Goal: Task Accomplishment & Management: Use online tool/utility

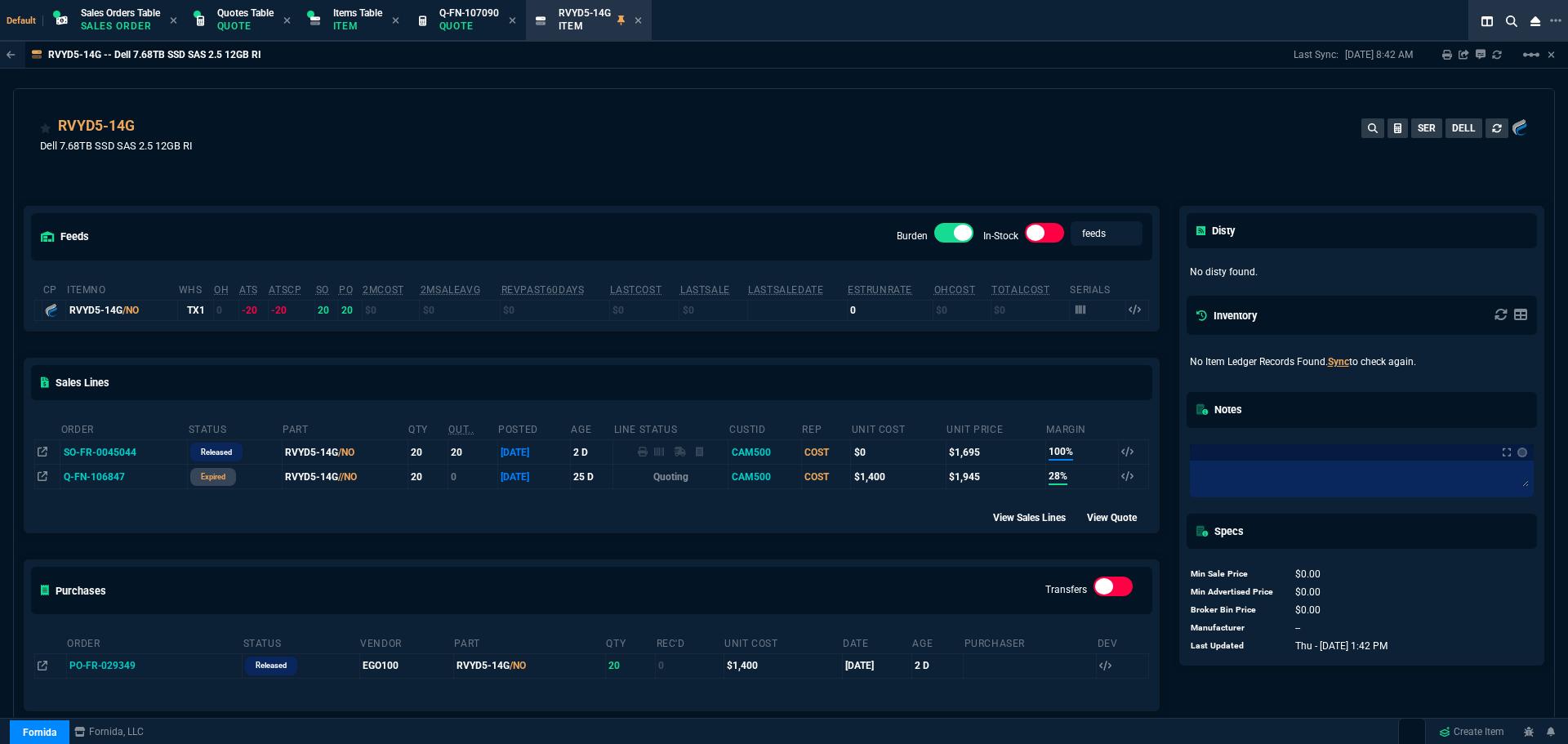
select select "23: SHAD"
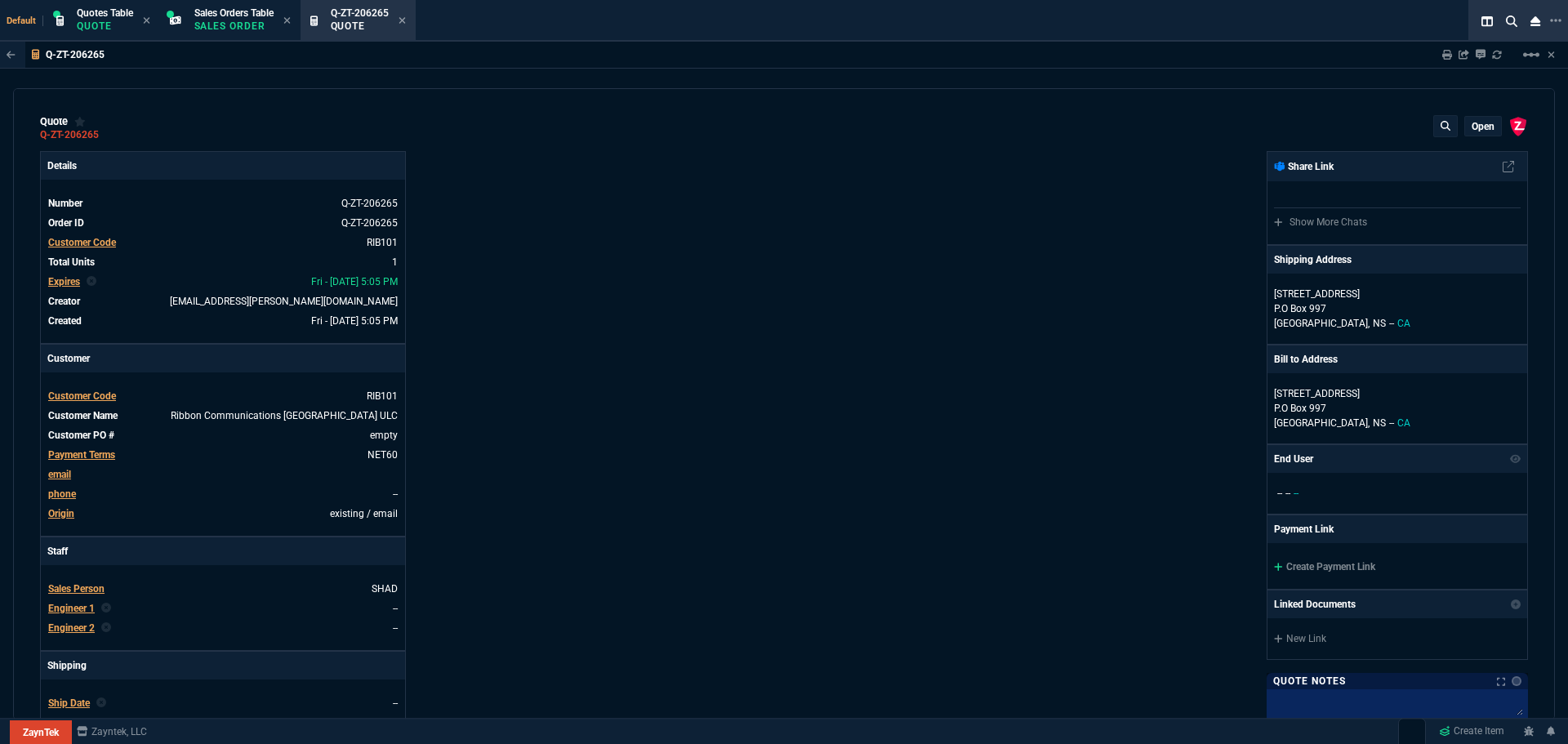
select select "23: SHAD"
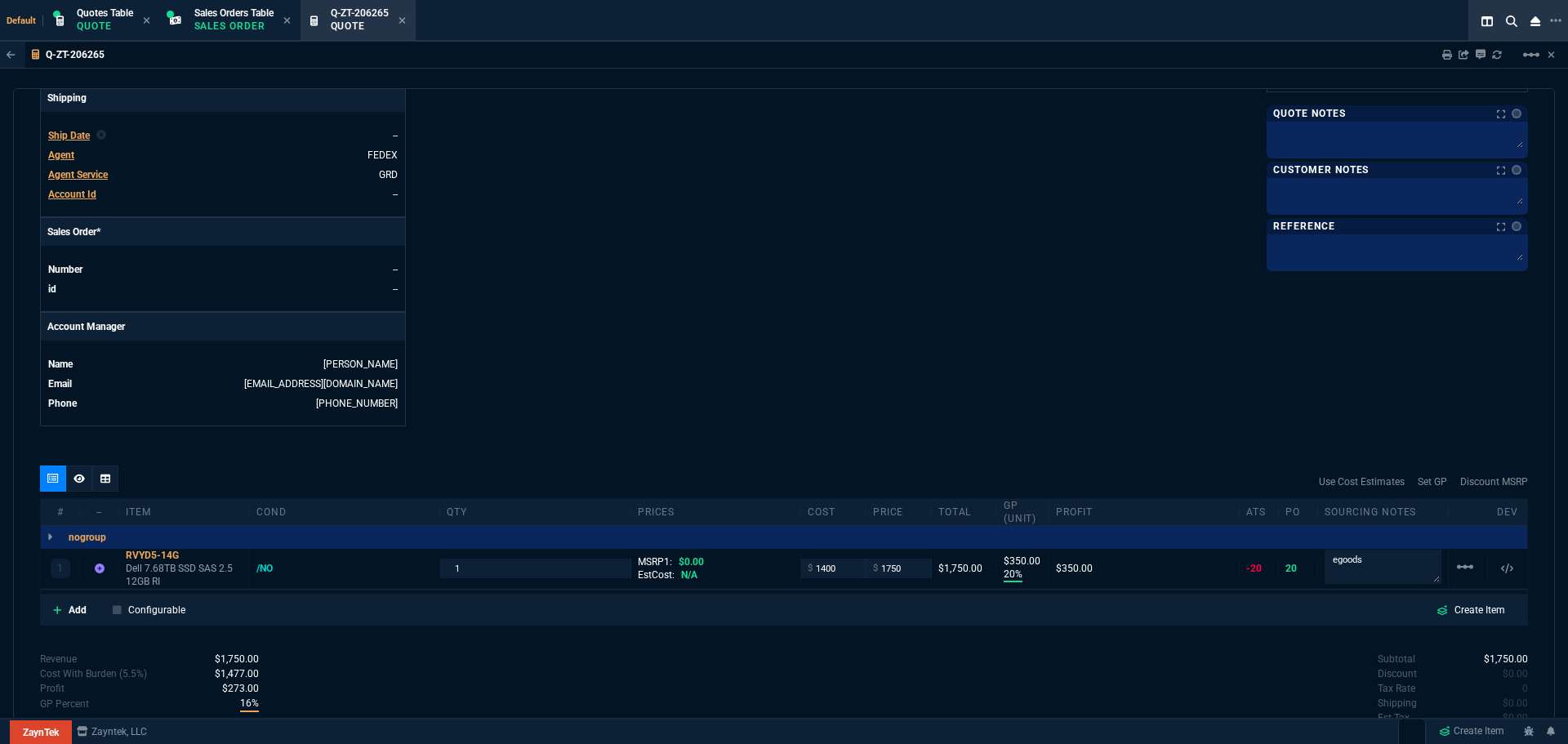
scroll to position [650, 0]
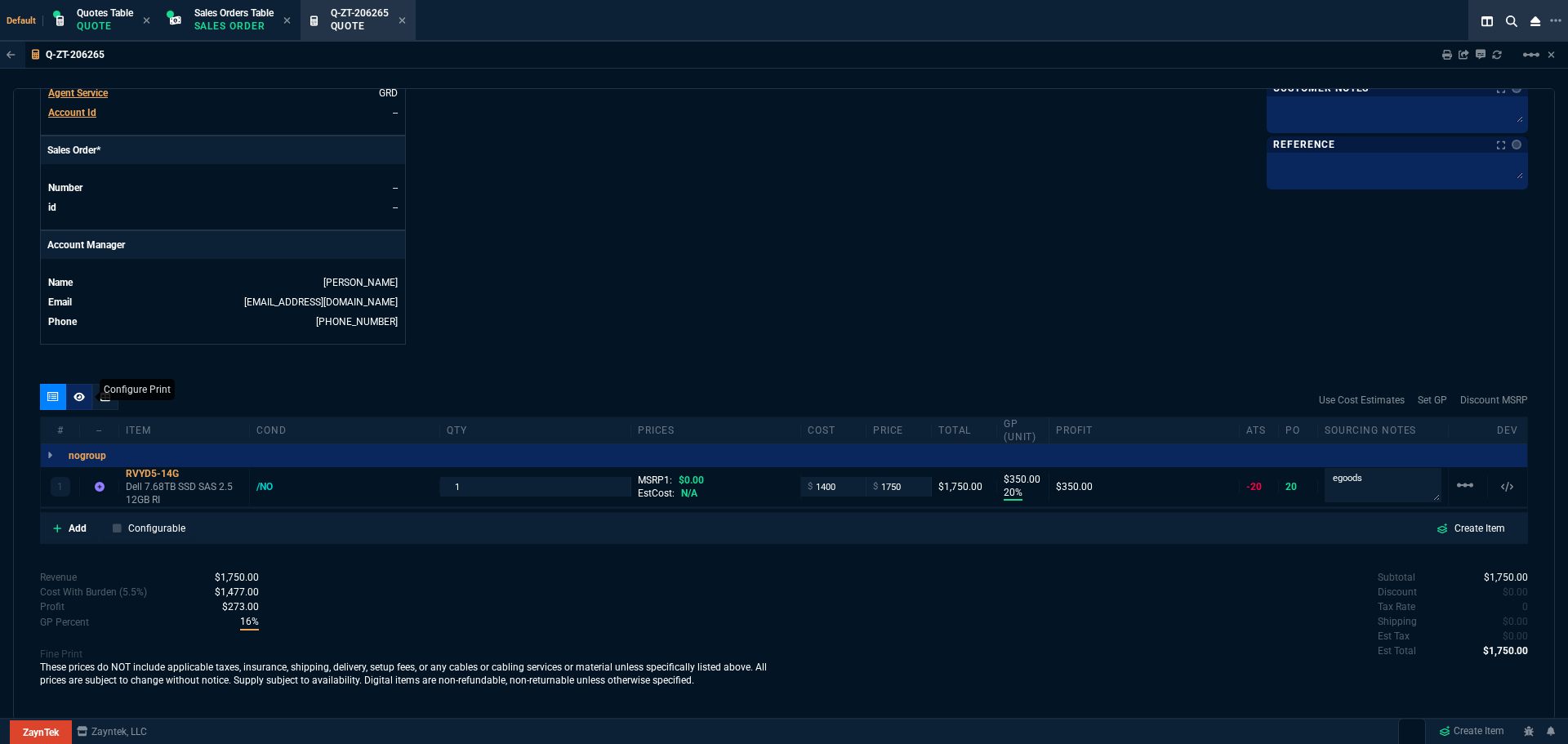
click at [74, 398] on icon at bounding box center [80, 396] width 12 height 9
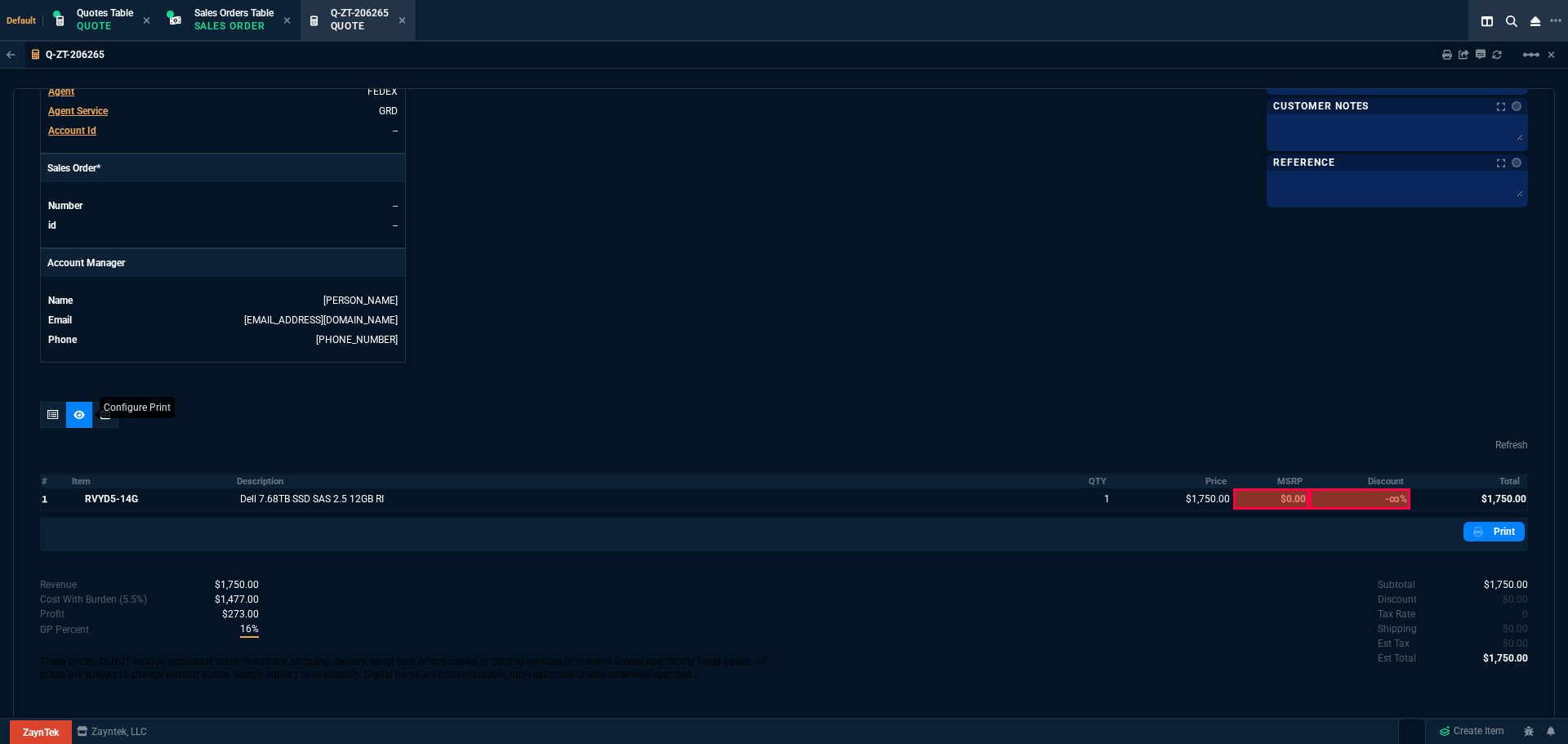
scroll to position [632, 0]
click at [1495, 535] on link "Print" at bounding box center [1493, 532] width 61 height 19
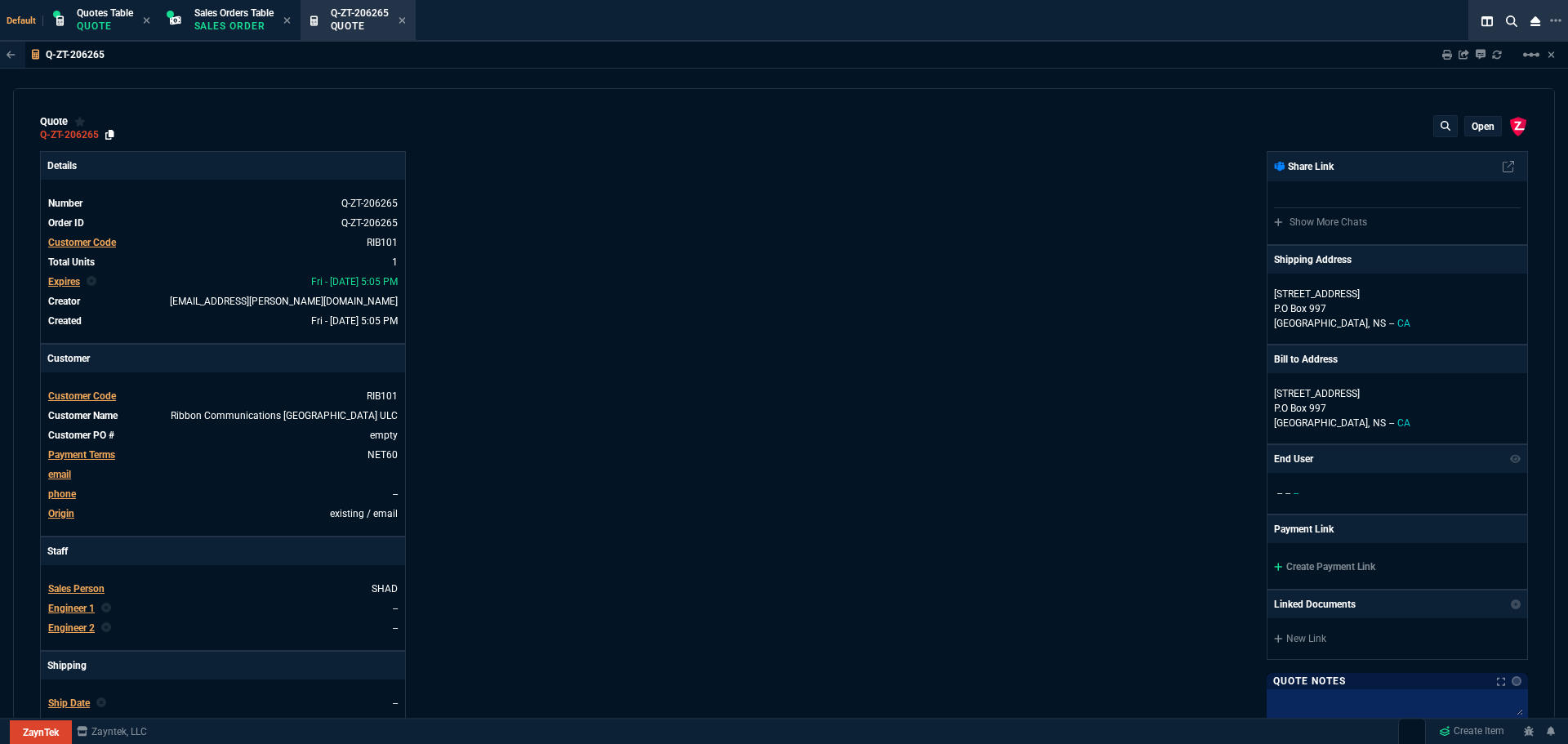
click at [110, 134] on icon at bounding box center [109, 134] width 9 height 10
